Goal: Task Accomplishment & Management: Use online tool/utility

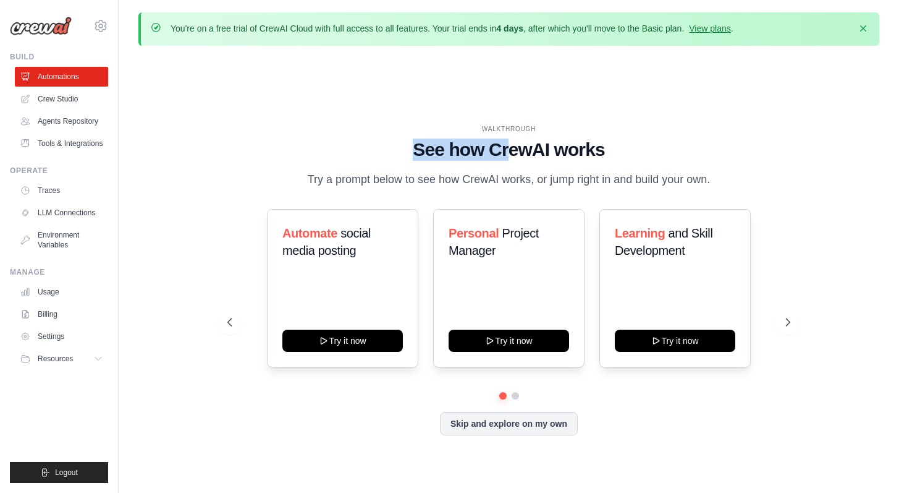
drag, startPoint x: 401, startPoint y: 142, endPoint x: 749, endPoint y: 187, distance: 350.2
click at [747, 187] on div "WALKTHROUGH See how [PERSON_NAME] works Try a prompt below to see how [PERSON_N…" at bounding box center [508, 156] width 563 height 64
click at [797, 187] on div "WALKTHROUGH See how [PERSON_NAME] works Try a prompt below to see how [PERSON_N…" at bounding box center [509, 289] width 593 height 330
click at [214, 102] on div "WALKTHROUGH See how CrewAI works Try a prompt below to see how CrewAI works, or…" at bounding box center [508, 290] width 741 height 468
click at [64, 98] on link "Crew Studio" at bounding box center [62, 99] width 93 height 20
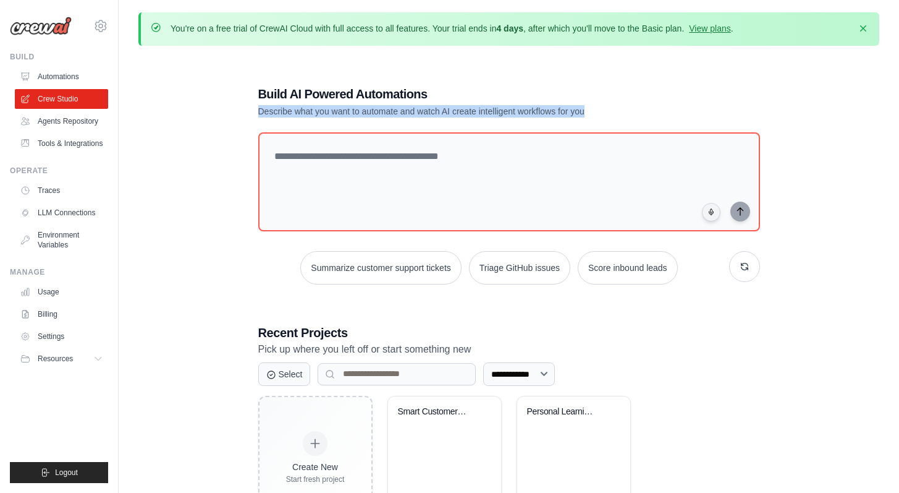
drag, startPoint x: 257, startPoint y: 109, endPoint x: 647, endPoint y: 108, distance: 390.6
click at [647, 108] on div "**********" at bounding box center [510, 302] width 532 height 473
click at [652, 108] on p "Describe what you want to automate and watch AI create intelligent workflows fo…" at bounding box center [465, 111] width 415 height 12
drag, startPoint x: 617, startPoint y: 109, endPoint x: 241, endPoint y: 88, distance: 377.0
click at [241, 88] on div "**********" at bounding box center [508, 302] width 741 height 493
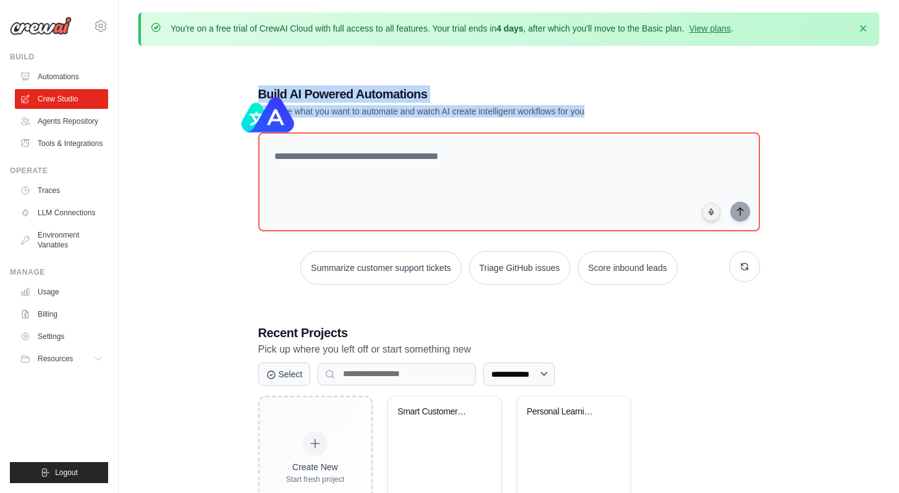
click at [224, 103] on div "**********" at bounding box center [508, 302] width 741 height 493
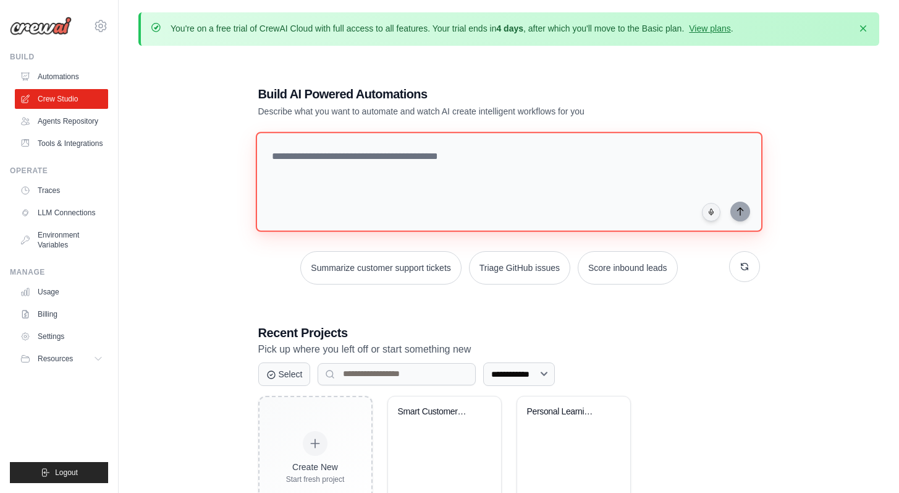
click at [376, 154] on textarea at bounding box center [508, 182] width 507 height 100
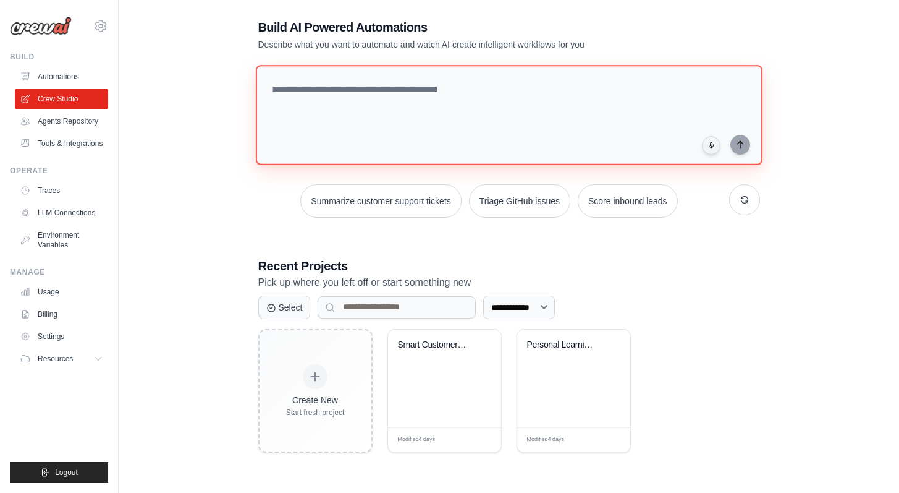
scroll to position [67, 0]
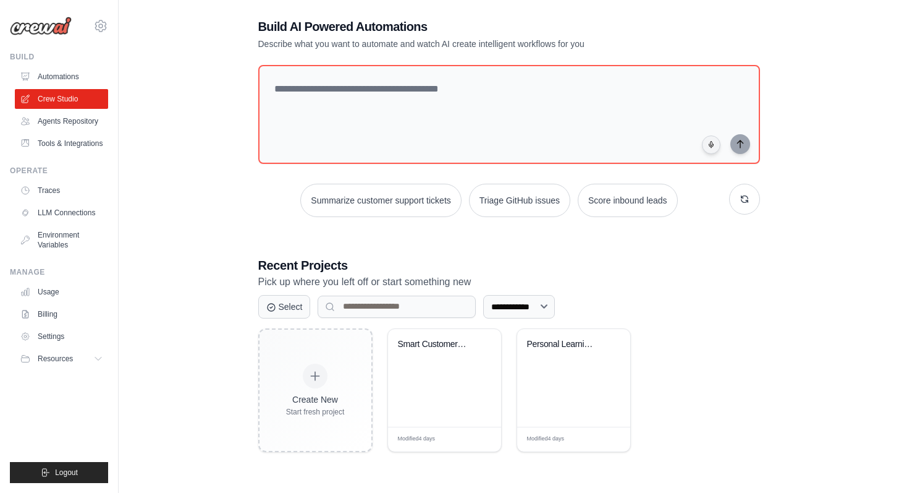
click at [746, 335] on div "Create New Start fresh project Smart Customer Service System Modified 4 days Ed…" at bounding box center [509, 390] width 502 height 124
click at [424, 382] on div "Smart Customer Service System" at bounding box center [444, 378] width 113 height 98
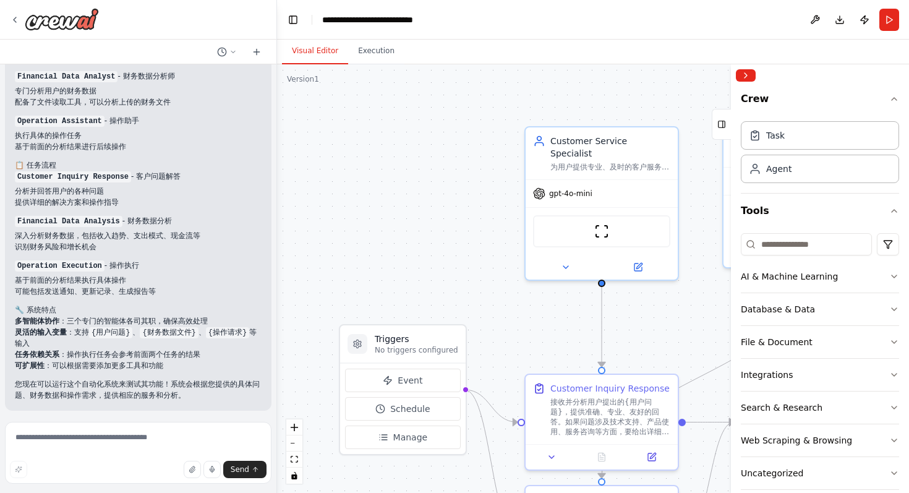
scroll to position [1081, 0]
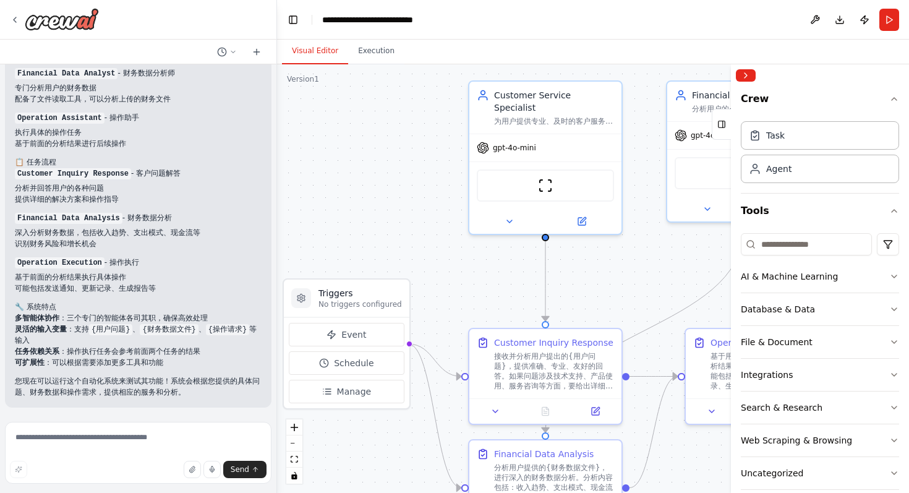
drag, startPoint x: 518, startPoint y: 273, endPoint x: 465, endPoint y: 229, distance: 68.5
click at [465, 229] on div ".deletable-edge-delete-btn { width: 20px; height: 20px; border: 0px solid #ffff…" at bounding box center [593, 278] width 632 height 428
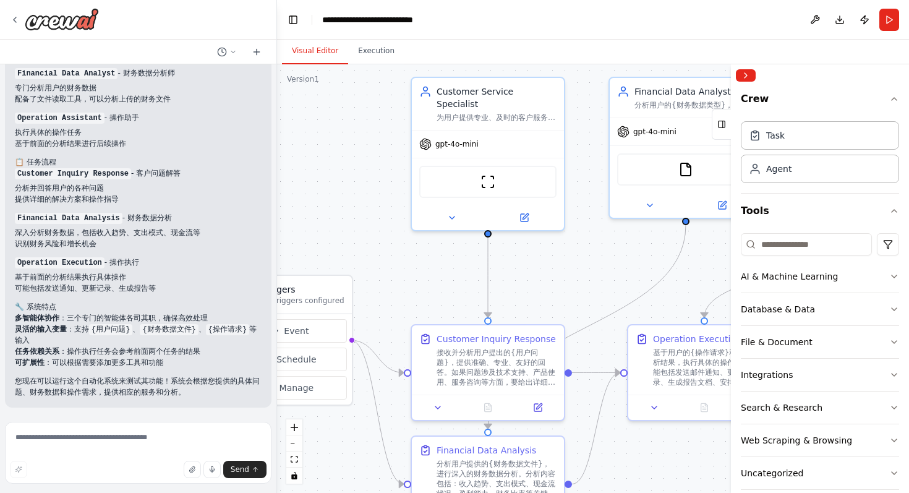
drag, startPoint x: 661, startPoint y: 288, endPoint x: 607, endPoint y: 287, distance: 53.8
click at [607, 287] on div ".deletable-edge-delete-btn { width: 20px; height: 20px; border: 0px solid #ffff…" at bounding box center [593, 278] width 632 height 428
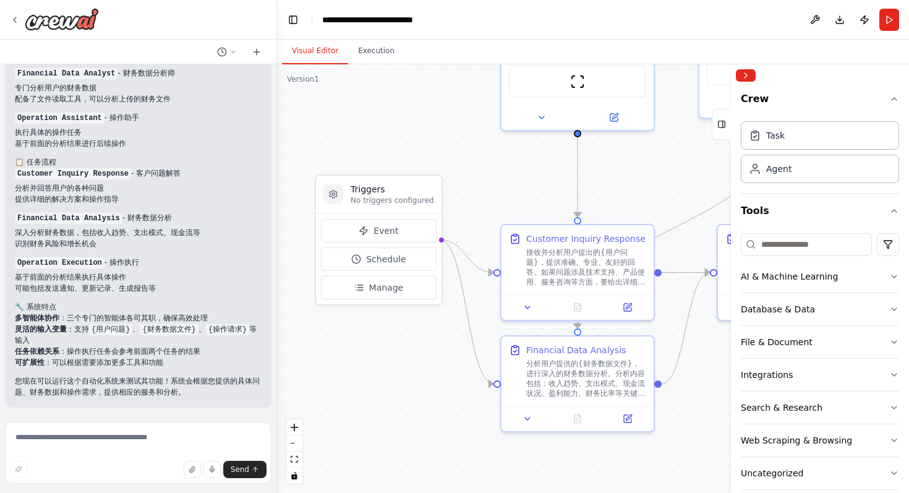
drag, startPoint x: 545, startPoint y: 294, endPoint x: 634, endPoint y: 193, distance: 134.8
click at [634, 193] on div ".deletable-edge-delete-btn { width: 20px; height: 20px; border: 0px solid #ffff…" at bounding box center [593, 278] width 632 height 428
click at [376, 234] on span "Event" at bounding box center [385, 230] width 25 height 12
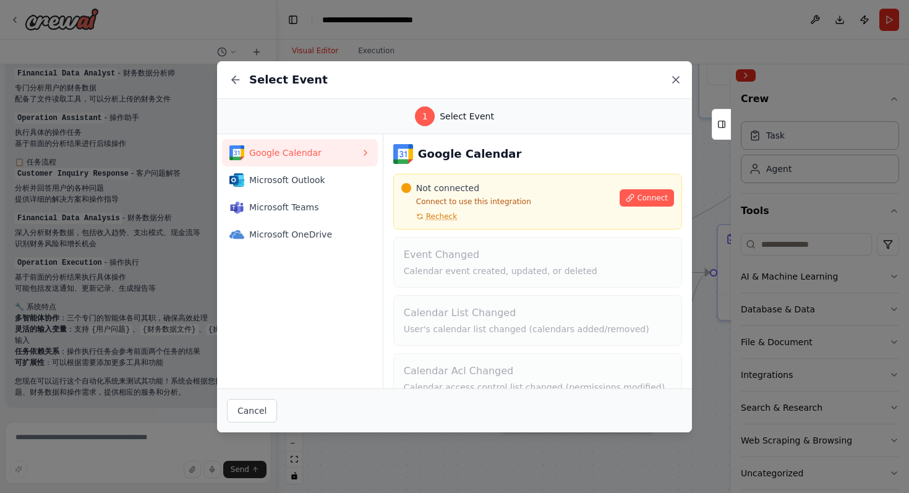
click at [678, 78] on icon at bounding box center [675, 80] width 12 height 12
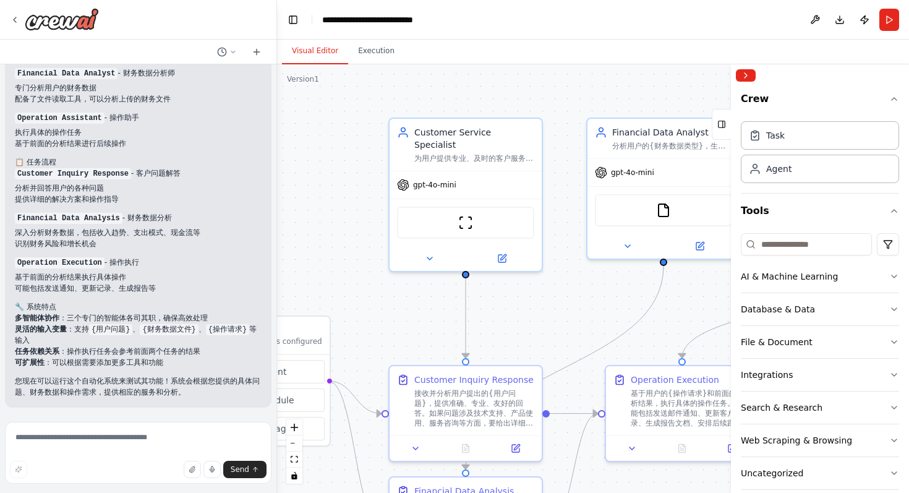
drag, startPoint x: 512, startPoint y: 187, endPoint x: 401, endPoint y: 328, distance: 179.9
click at [401, 328] on div ".deletable-edge-delete-btn { width: 20px; height: 20px; border: 0px solid #ffff…" at bounding box center [593, 278] width 632 height 428
click at [472, 213] on img at bounding box center [465, 220] width 15 height 15
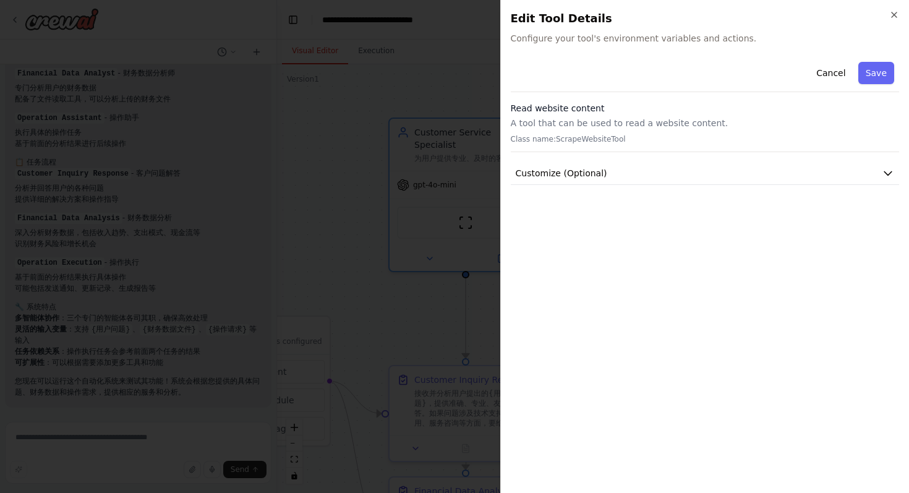
click at [558, 25] on h2 "Edit Tool Details" at bounding box center [705, 18] width 389 height 17
click at [535, 35] on span "Configure your tool's environment variables and actions." at bounding box center [705, 38] width 389 height 12
click at [590, 114] on h3 "Read website content" at bounding box center [705, 108] width 389 height 12
click at [698, 177] on button "Customize (Optional)" at bounding box center [705, 173] width 389 height 23
click at [698, 175] on button "Customize (Optional)" at bounding box center [705, 173] width 389 height 23
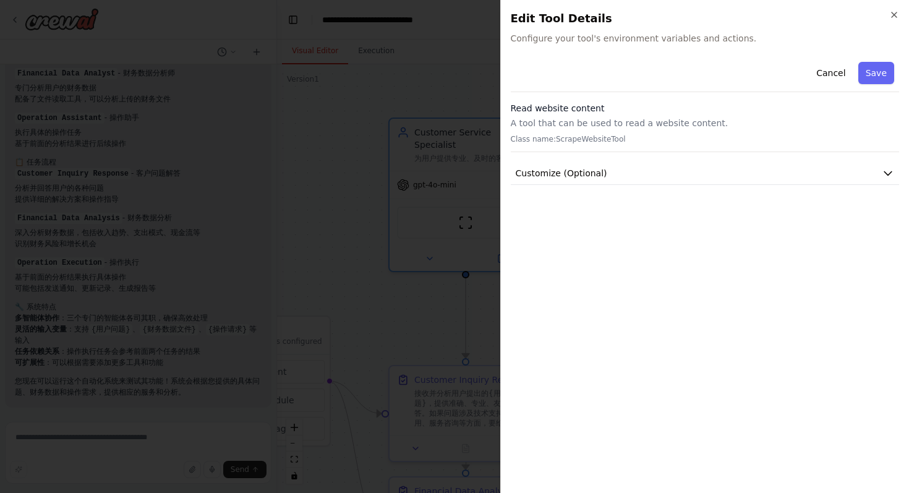
click at [629, 255] on div "Cancel Save Read website content A tool that can be used to read a website cont…" at bounding box center [705, 270] width 389 height 426
drag, startPoint x: 525, startPoint y: 123, endPoint x: 743, endPoint y: 123, distance: 218.2
click at [743, 123] on p "A tool that can be used to read a website content." at bounding box center [705, 123] width 389 height 12
click at [726, 122] on p "A tool that can be used to read a website content." at bounding box center [705, 123] width 389 height 12
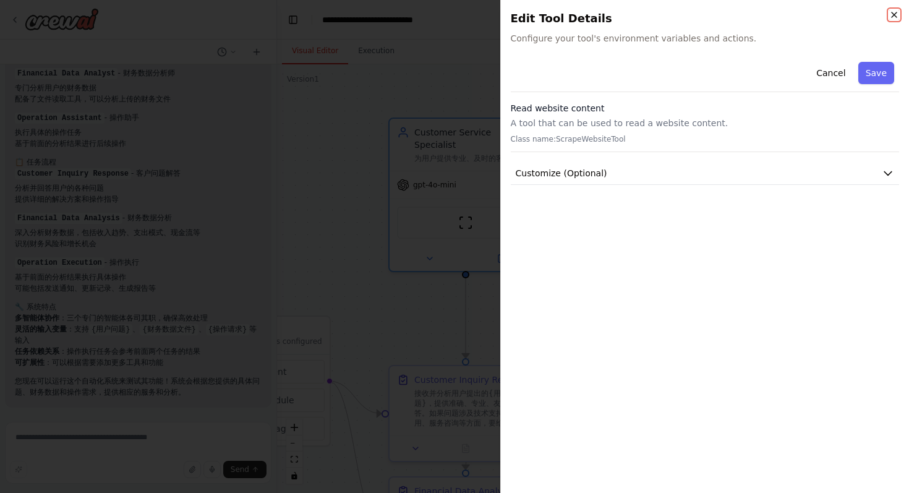
click at [894, 10] on icon "button" at bounding box center [894, 15] width 10 height 10
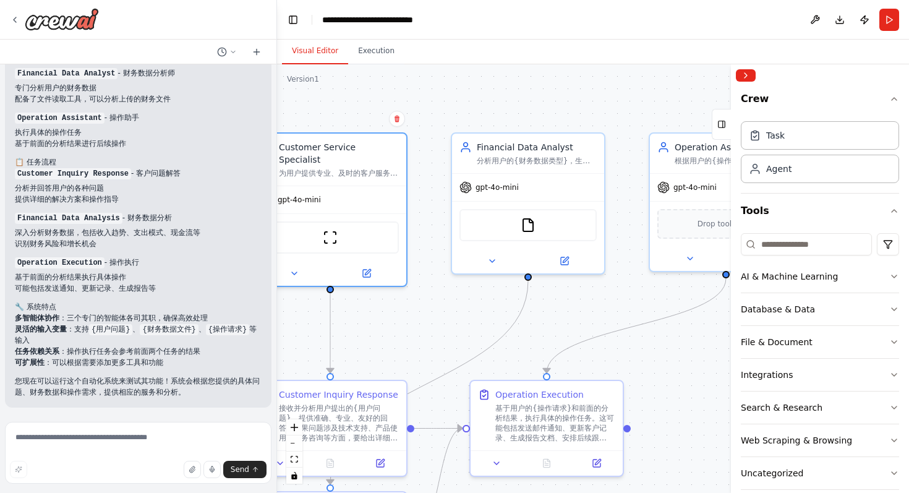
drag, startPoint x: 619, startPoint y: 94, endPoint x: 483, endPoint y: 109, distance: 136.2
click at [483, 109] on div ".deletable-edge-delete-btn { width: 20px; height: 20px; border: 0px solid #ffff…" at bounding box center [593, 278] width 632 height 428
click at [530, 223] on img at bounding box center [527, 222] width 15 height 15
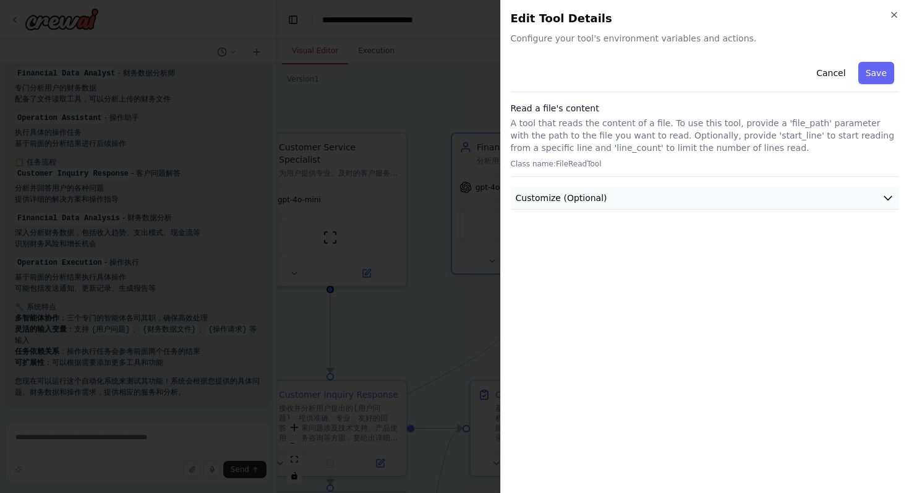
click at [648, 192] on button "Customize (Optional)" at bounding box center [705, 198] width 389 height 23
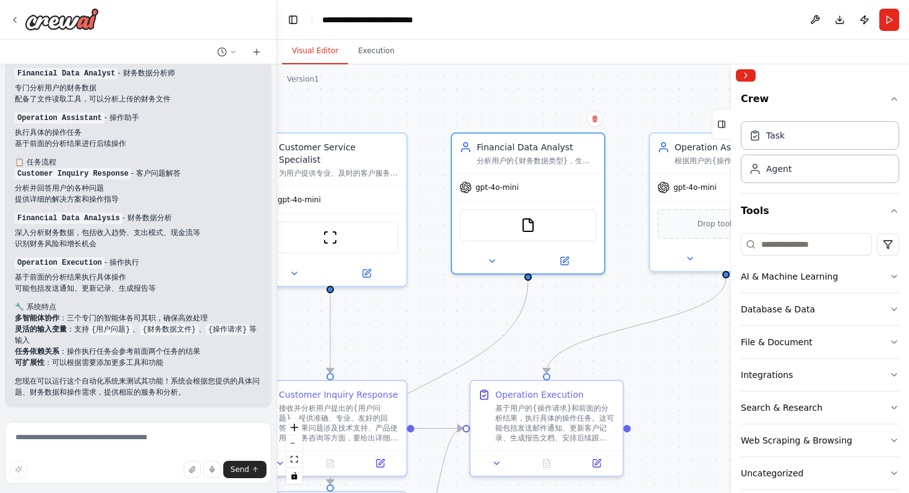
click at [652, 112] on div ".deletable-edge-delete-btn { width: 20px; height: 20px; border: 0px solid #ffff…" at bounding box center [593, 278] width 632 height 428
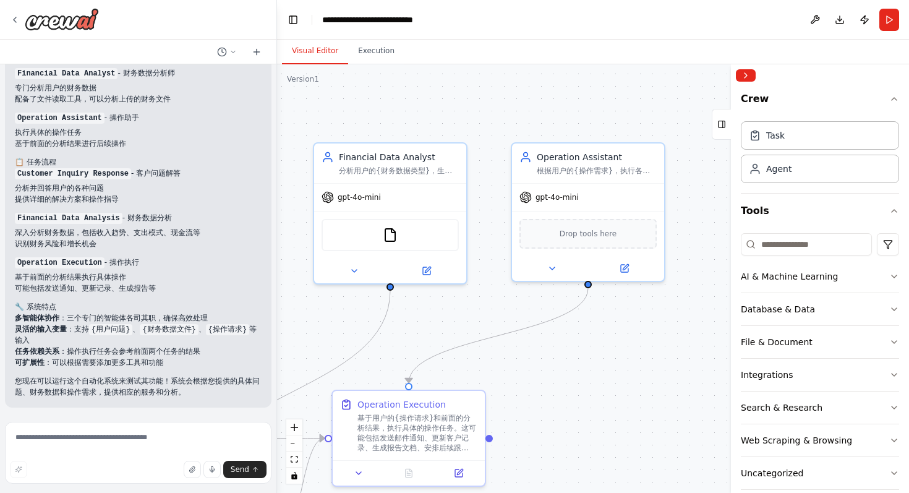
drag, startPoint x: 668, startPoint y: 103, endPoint x: 627, endPoint y: 98, distance: 41.1
click at [627, 98] on div ".deletable-edge-delete-btn { width: 20px; height: 20px; border: 0px solid #ffff…" at bounding box center [593, 278] width 632 height 428
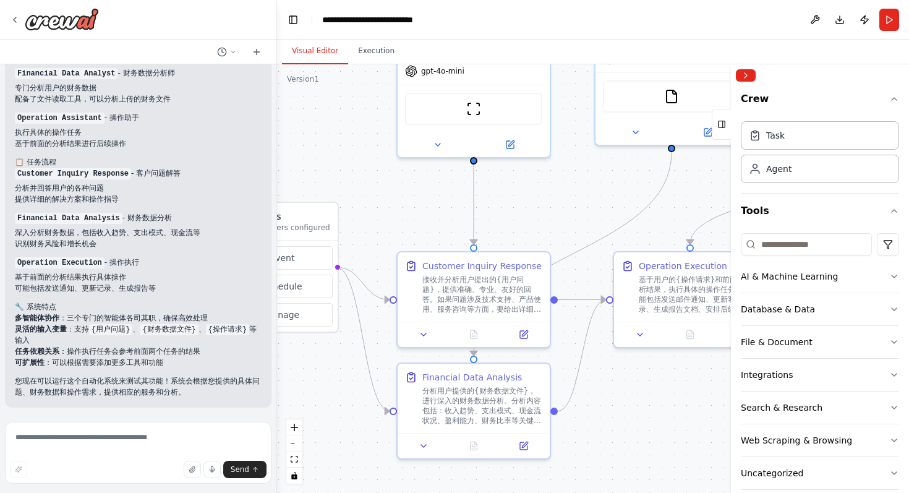
drag, startPoint x: 512, startPoint y: 289, endPoint x: 697, endPoint y: 165, distance: 221.8
click at [697, 165] on div ".deletable-edge-delete-btn { width: 20px; height: 20px; border: 0px solid #ffff…" at bounding box center [593, 278] width 632 height 428
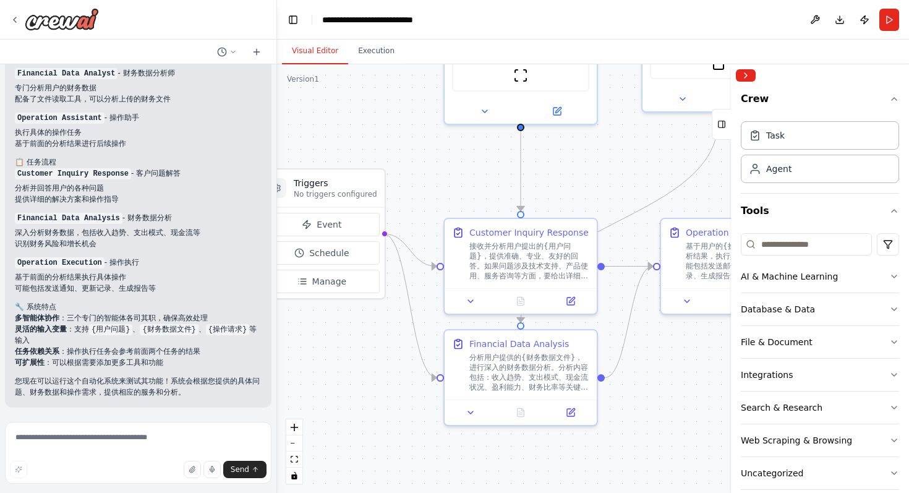
drag, startPoint x: 541, startPoint y: 210, endPoint x: 588, endPoint y: 177, distance: 57.6
click at [588, 177] on div ".deletable-edge-delete-btn { width: 20px; height: 20px; border: 0px solid #ffff…" at bounding box center [593, 278] width 632 height 428
click at [574, 299] on icon at bounding box center [570, 298] width 7 height 7
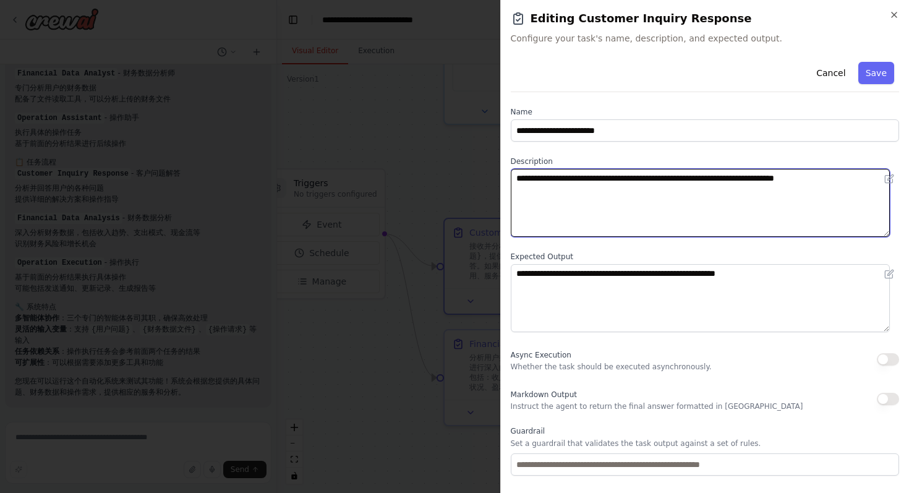
drag, startPoint x: 866, startPoint y: 190, endPoint x: 512, endPoint y: 171, distance: 354.7
click at [512, 171] on textarea "**********" at bounding box center [701, 203] width 380 height 68
click at [591, 215] on textarea "**********" at bounding box center [701, 203] width 380 height 68
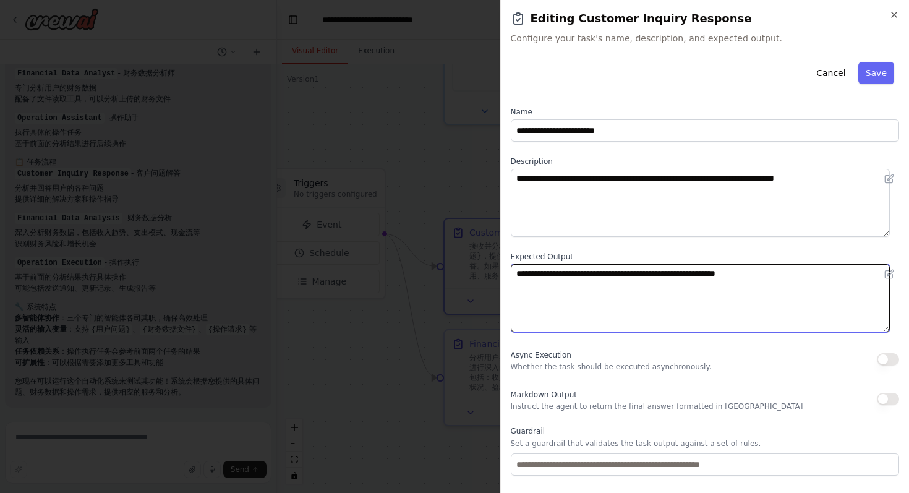
drag, startPoint x: 519, startPoint y: 273, endPoint x: 735, endPoint y: 290, distance: 216.4
click at [735, 290] on textarea "**********" at bounding box center [701, 298] width 380 height 68
click at [739, 289] on textarea "**********" at bounding box center [701, 298] width 380 height 68
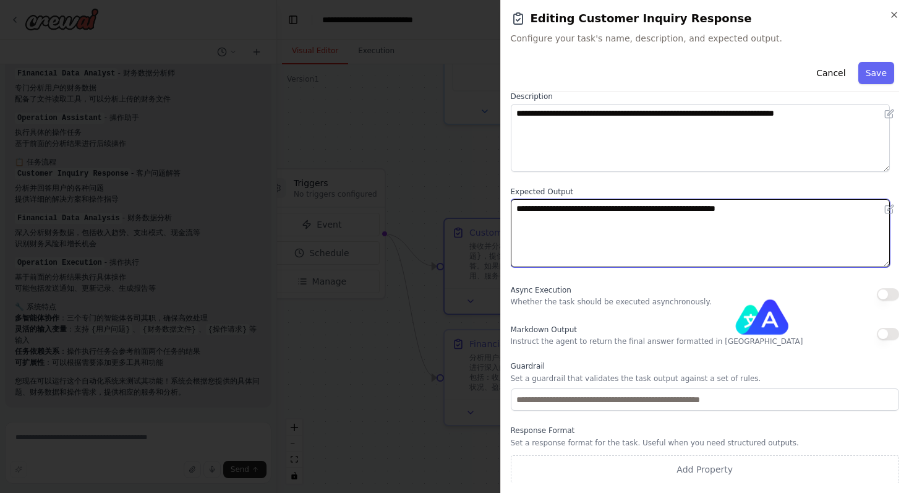
scroll to position [66, 0]
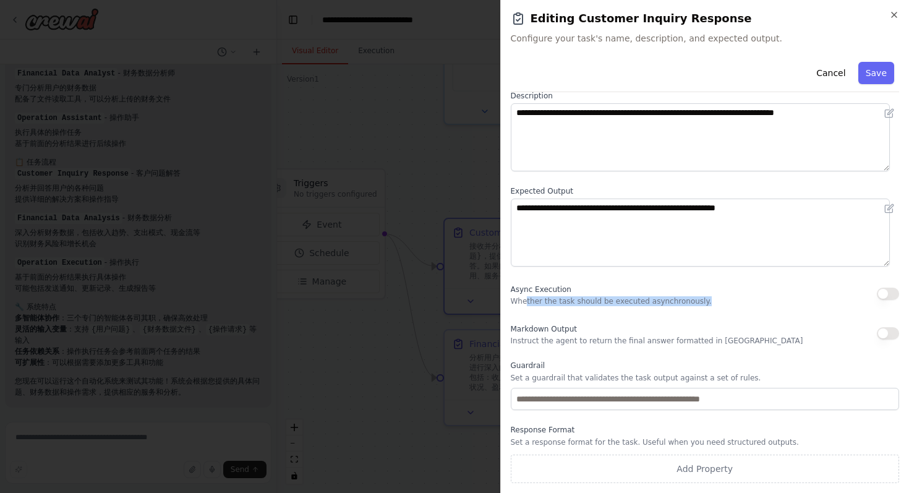
drag, startPoint x: 525, startPoint y: 302, endPoint x: 742, endPoint y: 302, distance: 217.0
click at [742, 302] on div "Async Execution Whether the task should be executed asynchronously." at bounding box center [705, 293] width 389 height 25
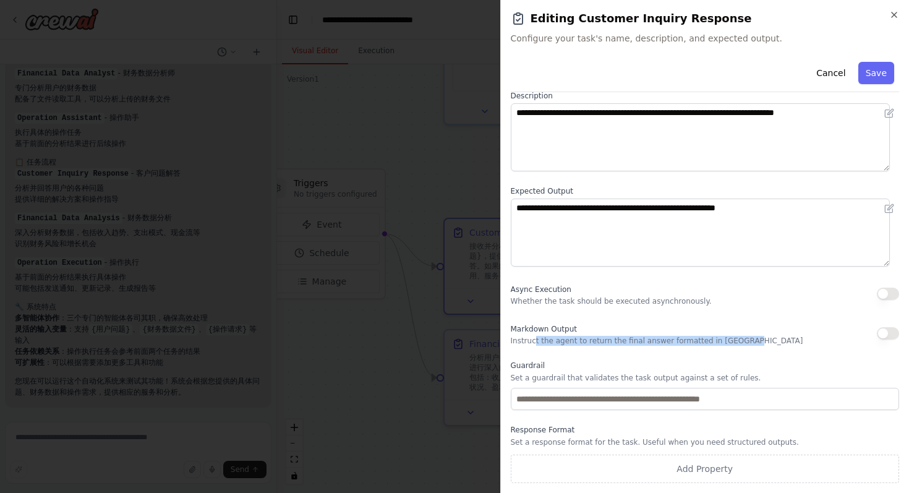
drag, startPoint x: 535, startPoint y: 340, endPoint x: 771, endPoint y: 340, distance: 236.1
click at [771, 340] on div "Markdown Output Instruct the agent to return the final answer formatted in Mark…" at bounding box center [705, 333] width 389 height 25
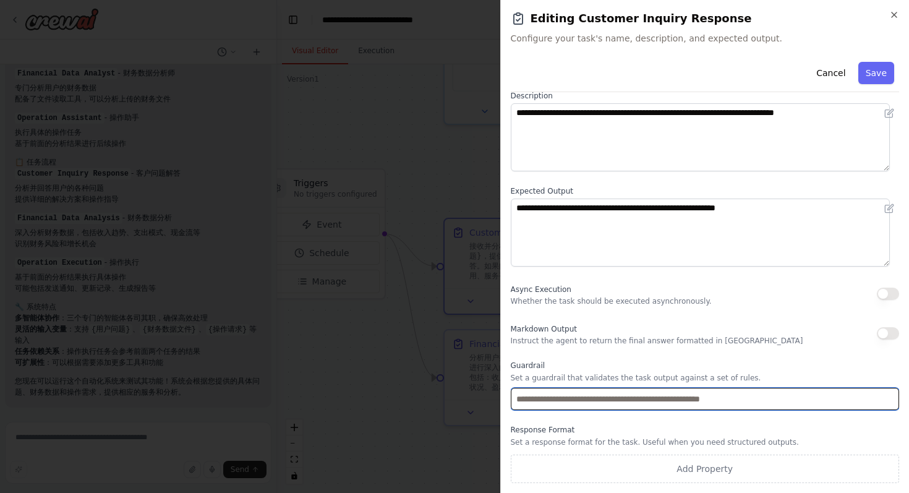
click at [631, 399] on input "text" at bounding box center [705, 399] width 389 height 22
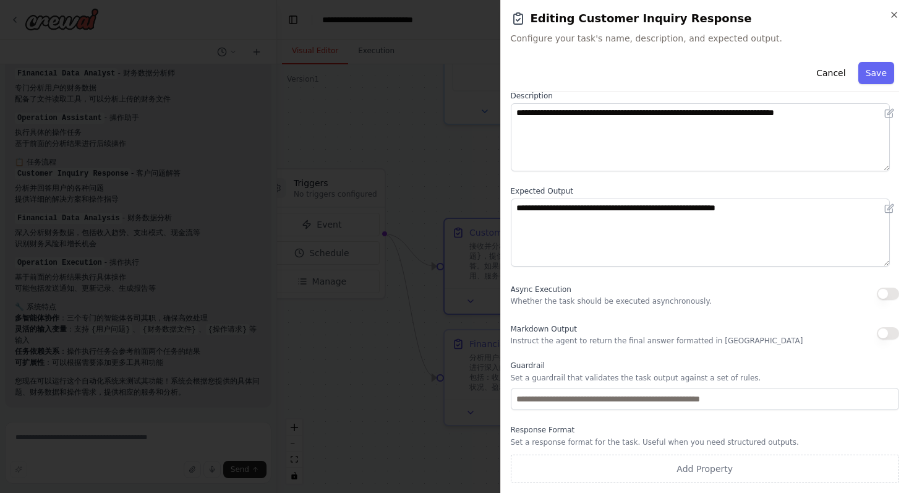
click at [747, 330] on div "Markdown Output Instruct the agent to return the final answer formatted in Mark…" at bounding box center [705, 333] width 389 height 25
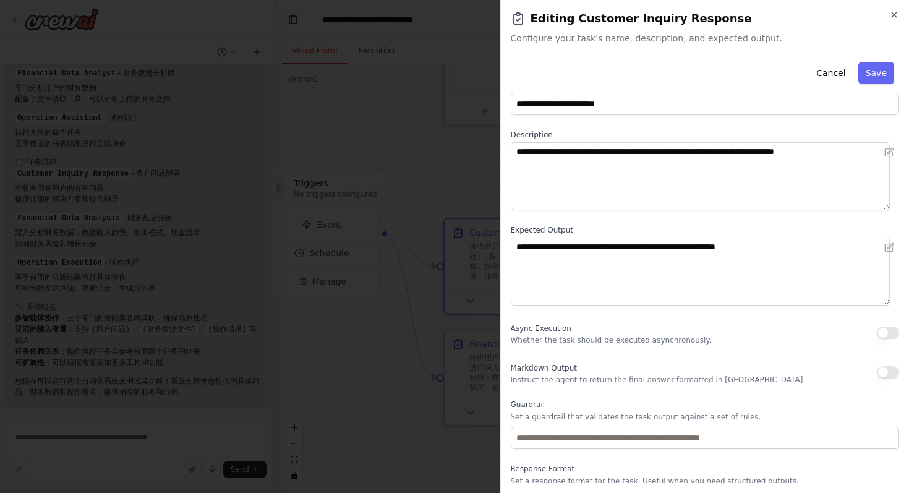
scroll to position [0, 0]
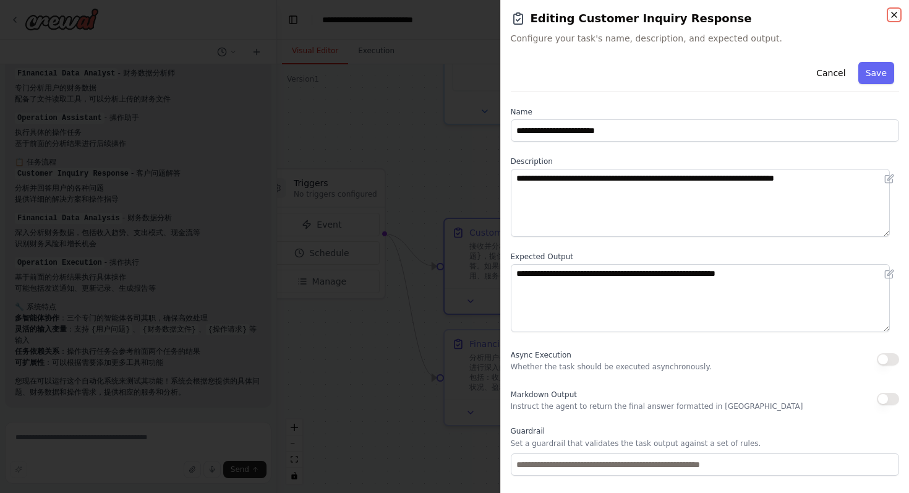
click at [896, 14] on icon "button" at bounding box center [894, 15] width 10 height 10
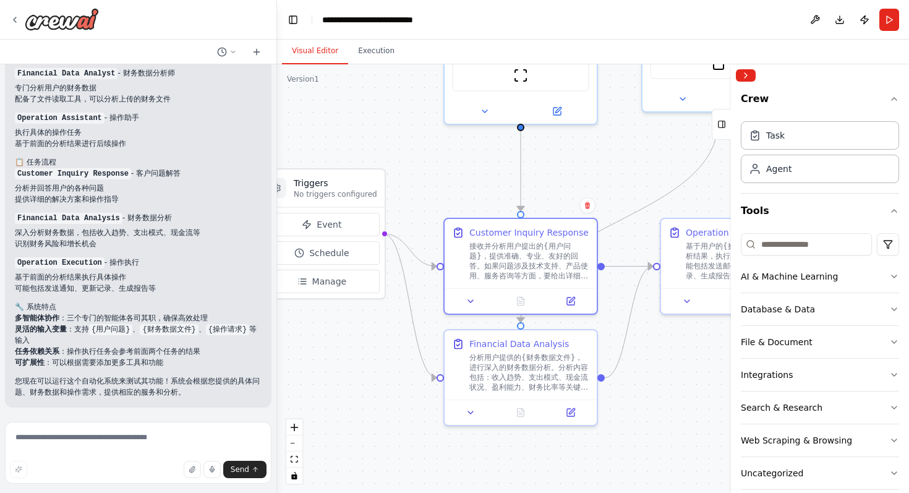
click at [630, 168] on div ".deletable-edge-delete-btn { width: 20px; height: 20px; border: 0px solid #ffff…" at bounding box center [593, 278] width 632 height 428
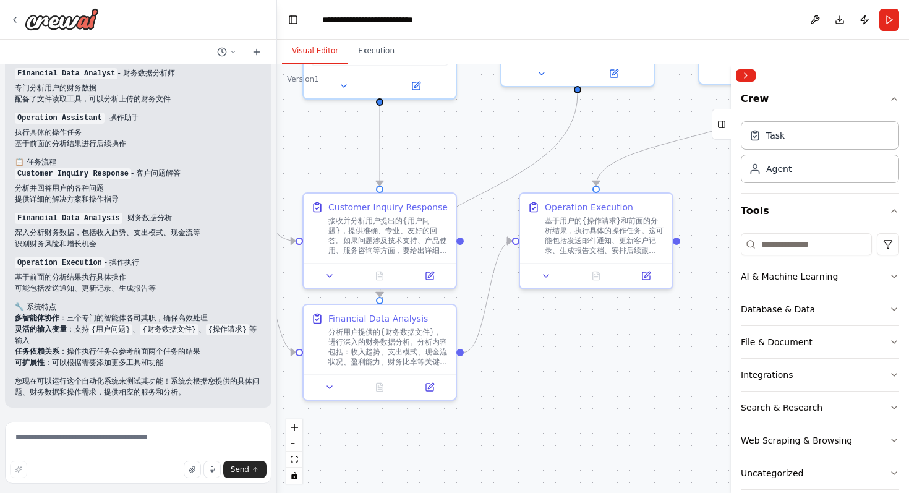
drag, startPoint x: 645, startPoint y: 166, endPoint x: 504, endPoint y: 140, distance: 143.2
click at [504, 140] on div ".deletable-edge-delete-btn { width: 20px; height: 20px; border: 0px solid #ffff…" at bounding box center [593, 278] width 632 height 428
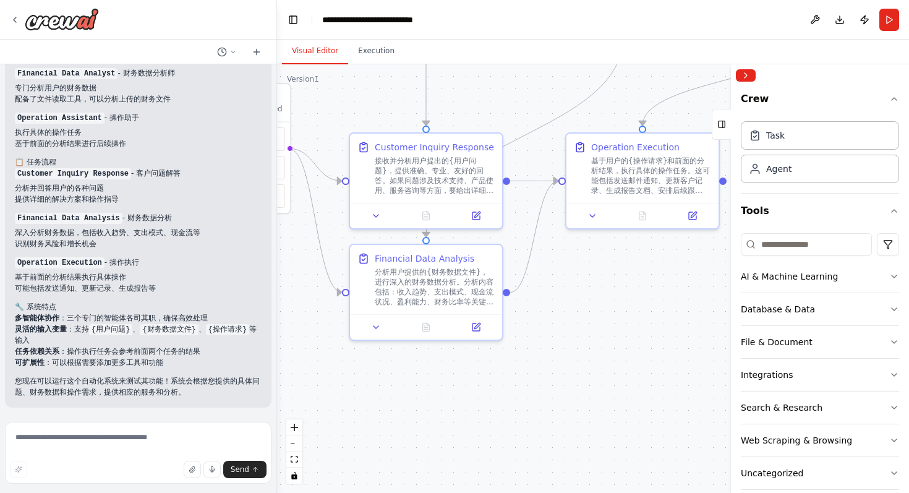
drag, startPoint x: 636, startPoint y: 318, endPoint x: 724, endPoint y: 254, distance: 108.4
click at [729, 253] on div "我想搭建一个智能客服系统，帮助用户解决问题，分析用户的财务数据，同时帮用户完成一些操作 ▶ Thought process 我来帮您搭建一个智能客服系统！这个…" at bounding box center [454, 246] width 909 height 493
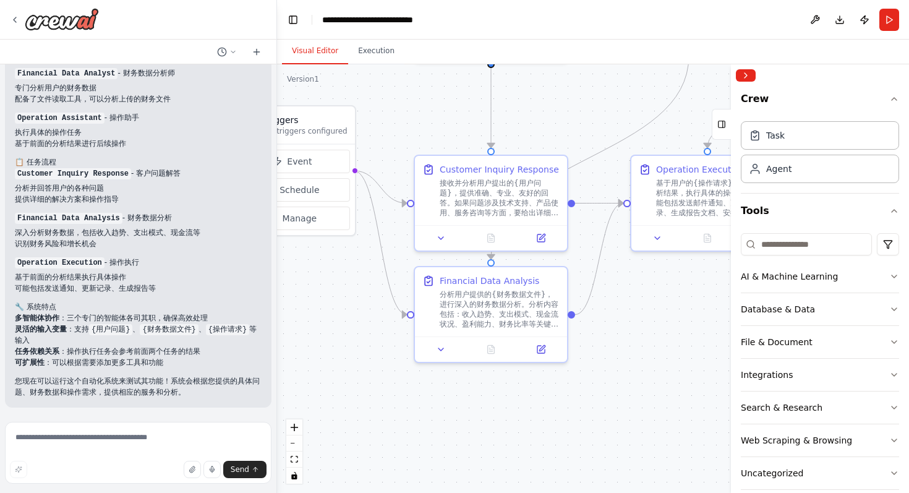
drag, startPoint x: 633, startPoint y: 273, endPoint x: 651, endPoint y: 299, distance: 32.1
click at [651, 299] on div ".deletable-edge-delete-btn { width: 20px; height: 20px; border: 0px solid #ffff…" at bounding box center [593, 278] width 632 height 428
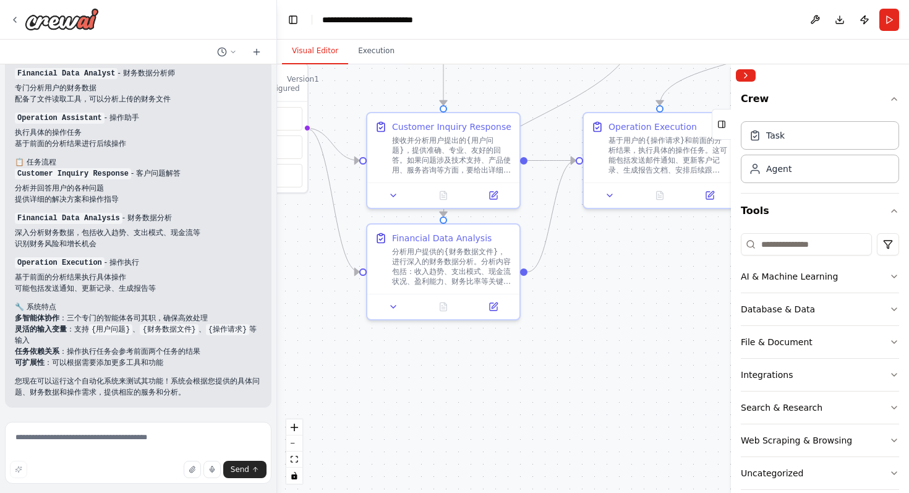
drag, startPoint x: 644, startPoint y: 307, endPoint x: 596, endPoint y: 264, distance: 63.9
click at [596, 264] on div ".deletable-edge-delete-btn { width: 20px; height: 20px; border: 0px solid #ffff…" at bounding box center [593, 278] width 632 height 428
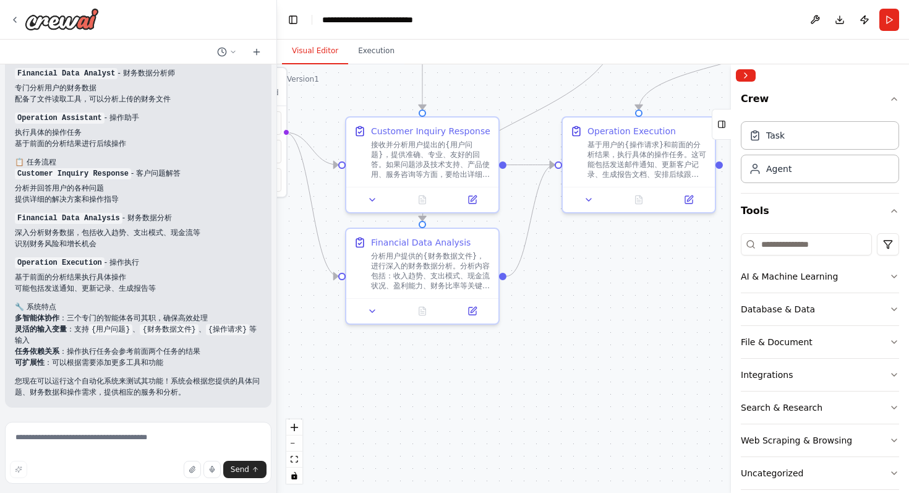
drag, startPoint x: 620, startPoint y: 260, endPoint x: 598, endPoint y: 264, distance: 22.1
click at [598, 264] on div ".deletable-edge-delete-btn { width: 20px; height: 20px; border: 0px solid #ffff…" at bounding box center [593, 278] width 632 height 428
click at [607, 274] on div ".deletable-edge-delete-btn { width: 20px; height: 20px; border: 0px solid #ffff…" at bounding box center [593, 278] width 632 height 428
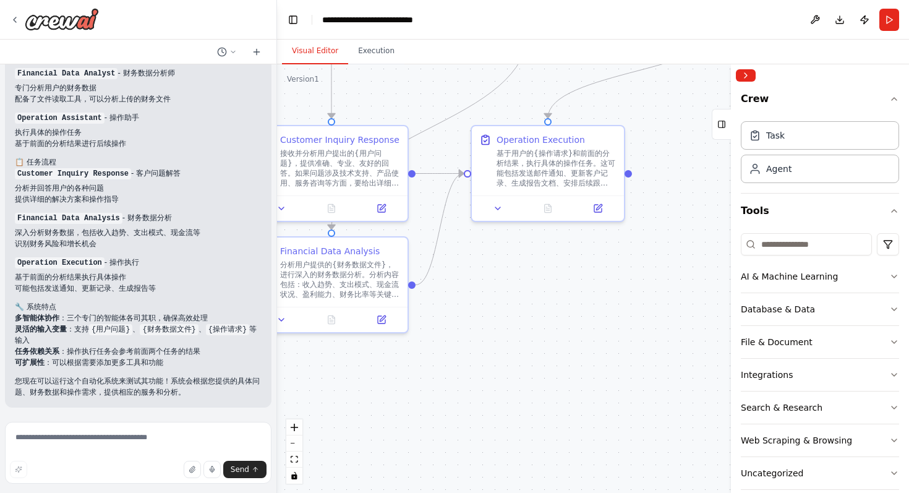
drag, startPoint x: 640, startPoint y: 281, endPoint x: 548, endPoint y: 291, distance: 92.6
click at [551, 289] on div ".deletable-edge-delete-btn { width: 20px; height: 20px; border: 0px solid #ffff…" at bounding box center [593, 278] width 632 height 428
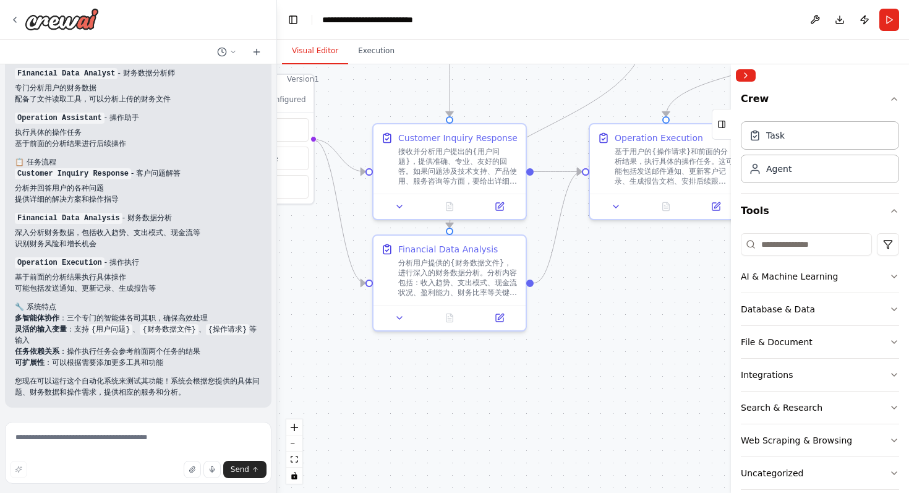
drag, startPoint x: 507, startPoint y: 295, endPoint x: 627, endPoint y: 293, distance: 120.6
click at [627, 293] on div ".deletable-edge-delete-btn { width: 20px; height: 20px; border: 0px solid #ffff…" at bounding box center [593, 278] width 632 height 428
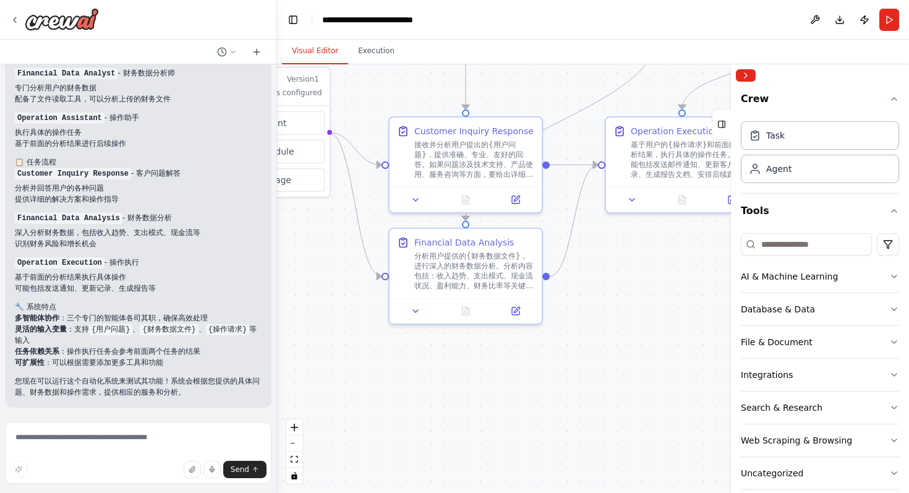
drag, startPoint x: 598, startPoint y: 301, endPoint x: 613, endPoint y: 294, distance: 16.3
click at [613, 294] on div ".deletable-edge-delete-btn { width: 20px; height: 20px; border: 0px solid #ffff…" at bounding box center [593, 278] width 632 height 428
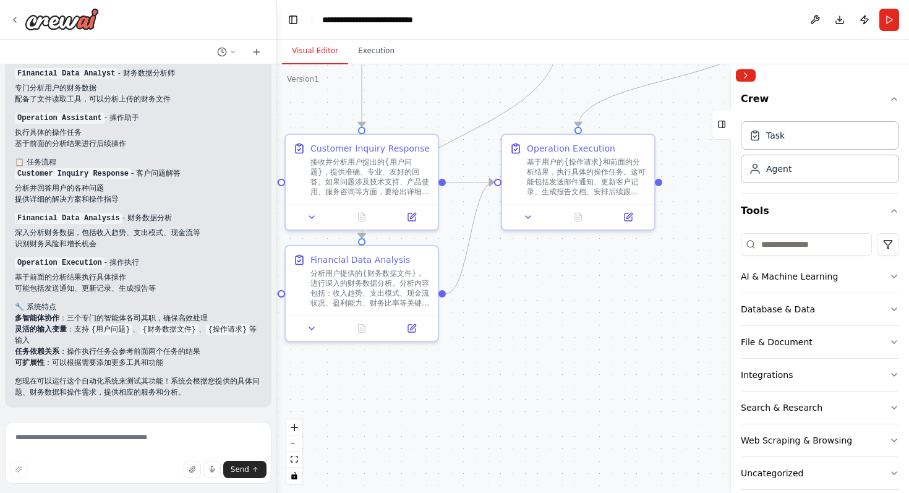
drag, startPoint x: 648, startPoint y: 279, endPoint x: 544, endPoint y: 296, distance: 105.3
click at [544, 296] on div ".deletable-edge-delete-btn { width: 20px; height: 20px; border: 0px solid #ffff…" at bounding box center [593, 278] width 632 height 428
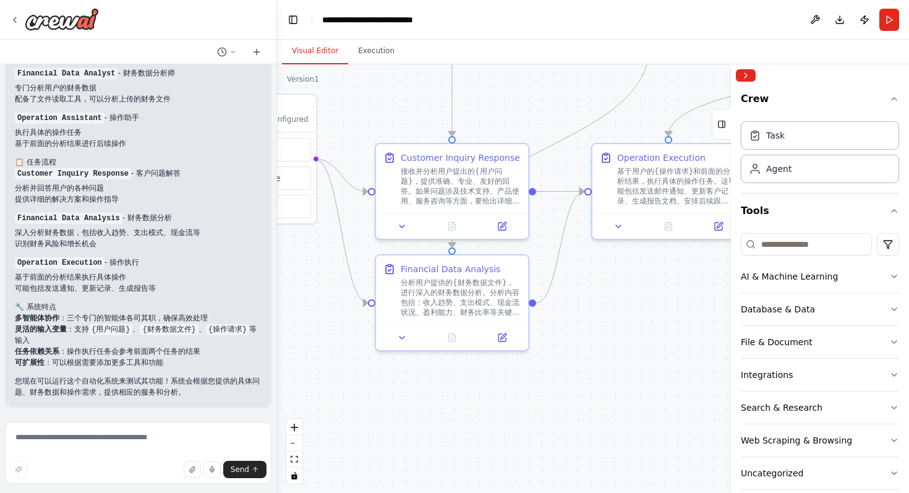
drag, startPoint x: 535, startPoint y: 295, endPoint x: 626, endPoint y: 304, distance: 91.3
click at [626, 304] on div ".deletable-edge-delete-btn { width: 20px; height: 20px; border: 0px solid #ffff…" at bounding box center [593, 278] width 632 height 428
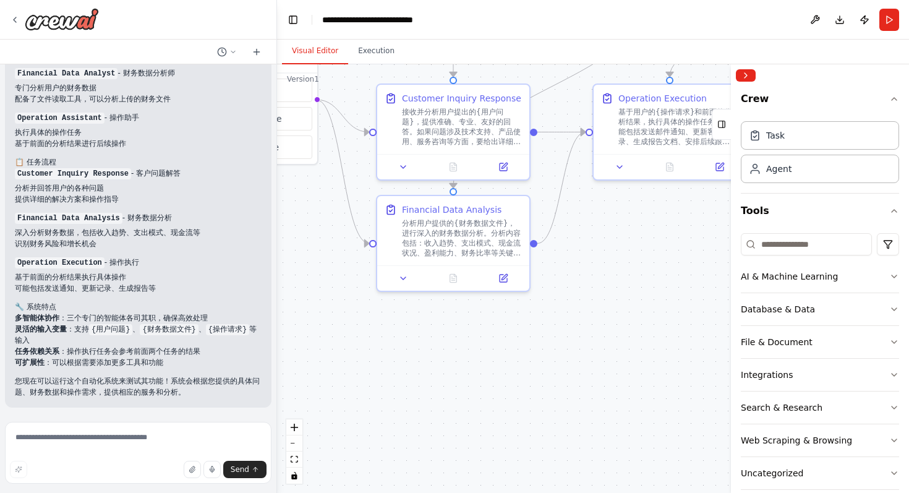
drag, startPoint x: 459, startPoint y: 398, endPoint x: 459, endPoint y: 339, distance: 58.7
click at [459, 339] on div ".deletable-edge-delete-btn { width: 20px; height: 20px; border: 0px solid #ffff…" at bounding box center [593, 278] width 632 height 428
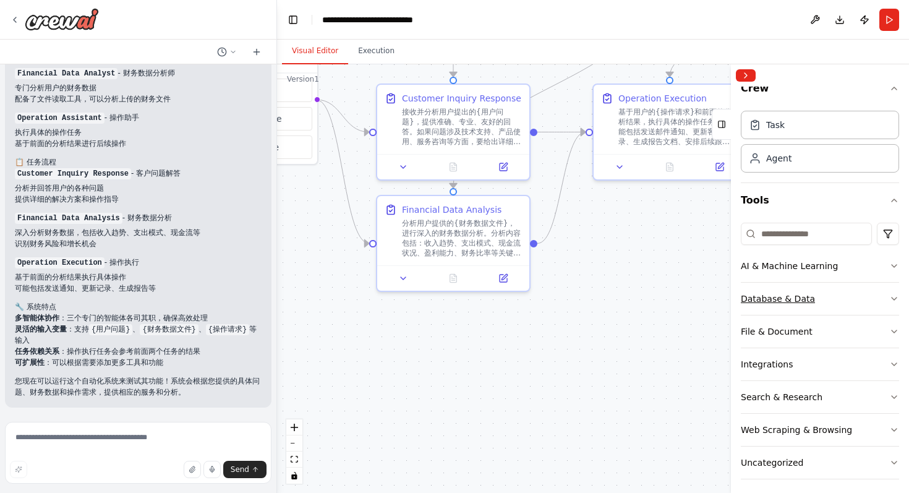
scroll to position [17, 0]
